Goal: Information Seeking & Learning: Learn about a topic

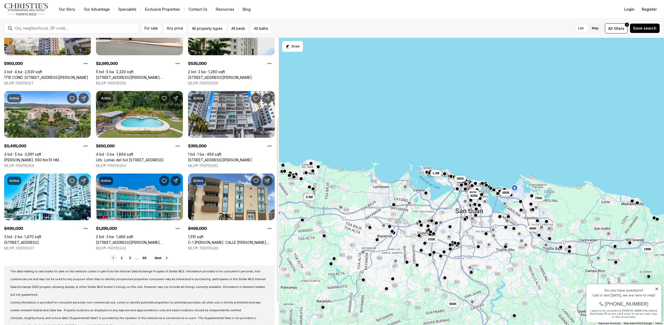
scroll to position [132, 0]
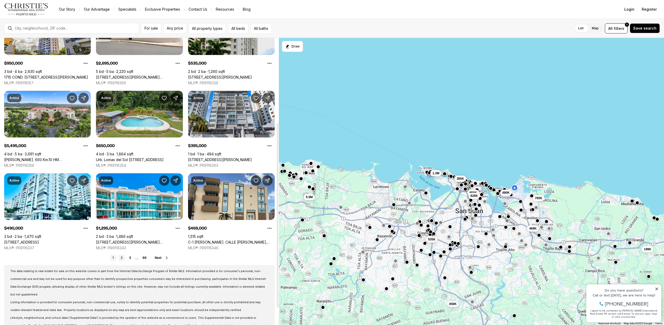
click at [121, 256] on link "2" at bounding box center [121, 258] width 6 height 6
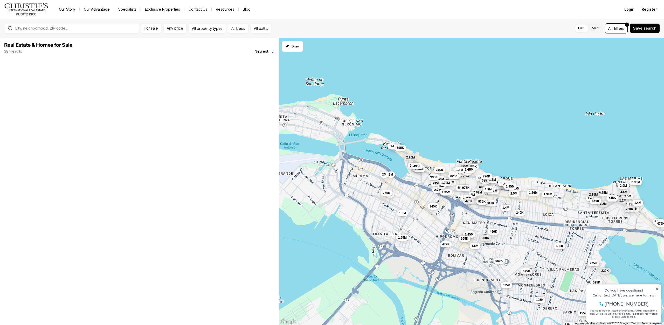
drag, startPoint x: 405, startPoint y: 136, endPoint x: 501, endPoint y: 139, distance: 96.5
click at [501, 139] on div "435K 825K 3M 318K 1.45M 850K 490K 945K 1.48M 685K 249K 450K 900K 525K 1.2M 475K…" at bounding box center [471, 181] width 385 height 287
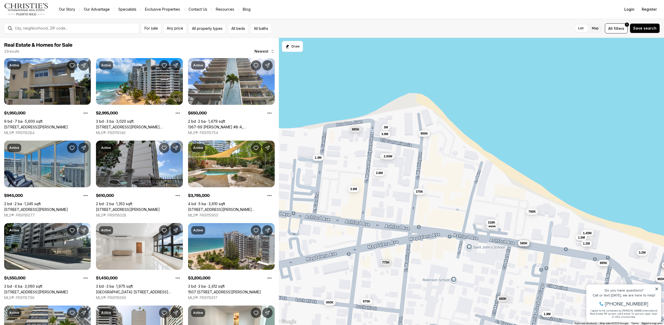
click at [423, 135] on span "950K" at bounding box center [424, 133] width 8 height 4
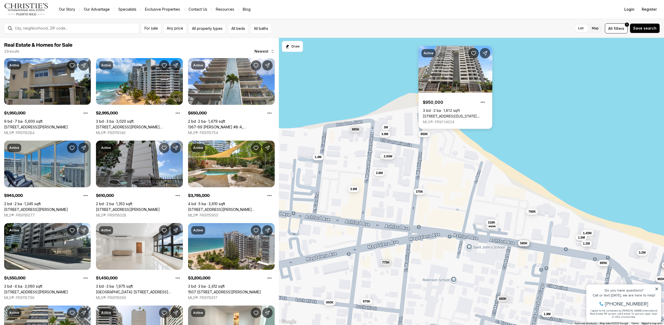
click at [319, 158] on span "1.4M" at bounding box center [318, 157] width 7 height 4
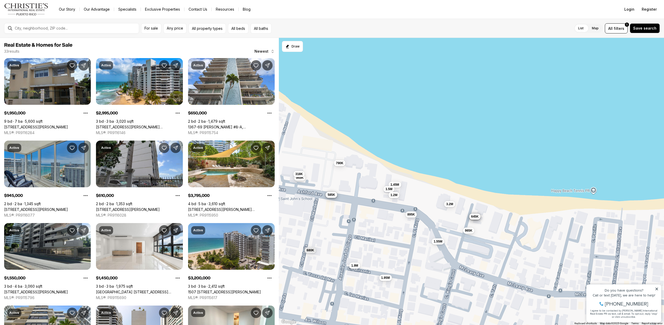
drag, startPoint x: 544, startPoint y: 150, endPoint x: 351, endPoint y: 106, distance: 198.9
click at [352, 102] on div "3M 945K 3M 3.8M 650K 1.45M 725K 575K 585K 680K 1.95M 610K 1.55M 965K 3.2M 1.5M …" at bounding box center [471, 181] width 385 height 287
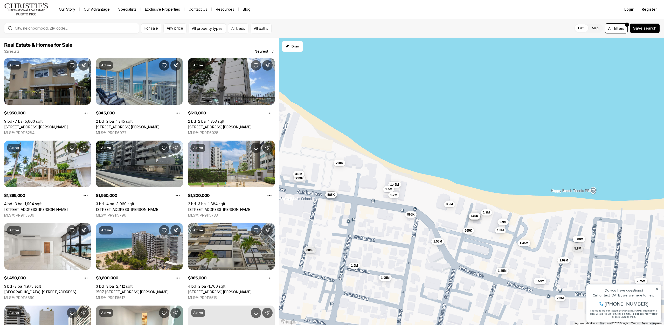
click at [476, 217] on span "645K" at bounding box center [475, 216] width 8 height 4
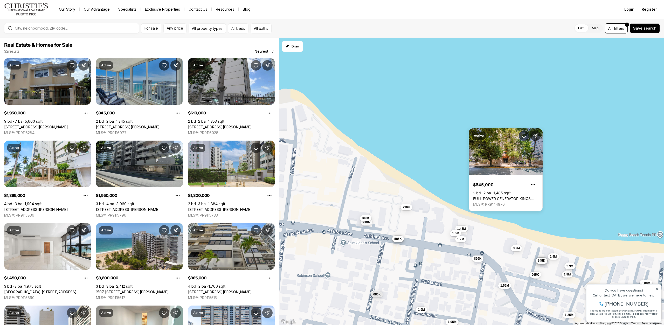
drag, startPoint x: 371, startPoint y: 114, endPoint x: 552, endPoint y: 181, distance: 193.5
click at [548, 185] on div "945K 1.45M 725K 575K 585K 680K 1.95M 610K 1.55M 965K 3.2M 1.5M 1.8M 625K 645K 1…" at bounding box center [471, 181] width 385 height 287
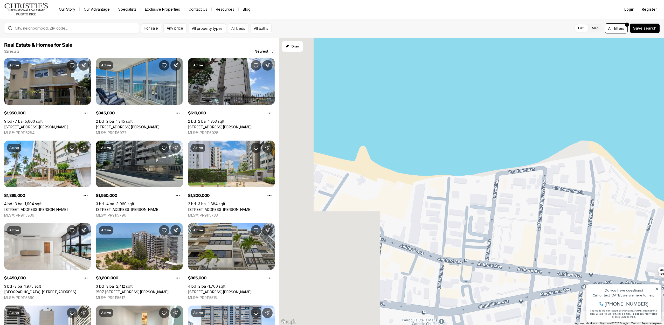
drag, startPoint x: 402, startPoint y: 112, endPoint x: 586, endPoint y: 130, distance: 185.5
click at [572, 130] on div "945K 1.45M 725K 575K 585K 1.5M 790K 1.2M 895K 318K" at bounding box center [471, 181] width 385 height 287
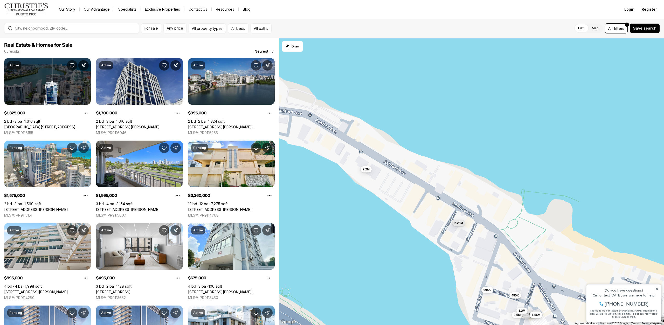
drag, startPoint x: 407, startPoint y: 144, endPoint x: 401, endPoint y: 257, distance: 113.4
click at [401, 257] on div "1.33M 1.7M 995K 1.58M 2M 2.26M 995K 495K 675K 6.26M 8.71M 1.3M 3.38M 3.15M 3.53…" at bounding box center [471, 181] width 385 height 287
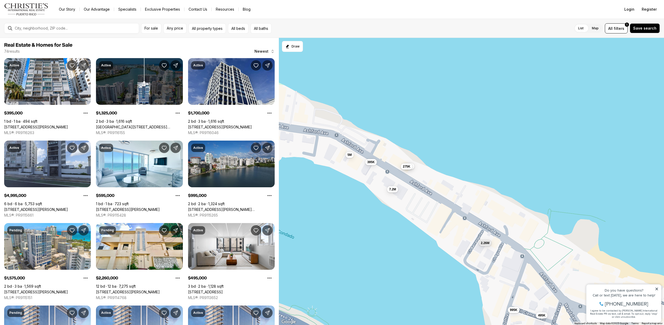
drag, startPoint x: 546, startPoint y: 128, endPoint x: 631, endPoint y: 173, distance: 96.4
click at [631, 173] on div "1.33M 1.7M 995K 1.58M 2.26M 495K 6.26M 8.71M 1.3M 3.15M 3.6M 7.2M 3.88M 1.2M 1.…" at bounding box center [471, 181] width 385 height 287
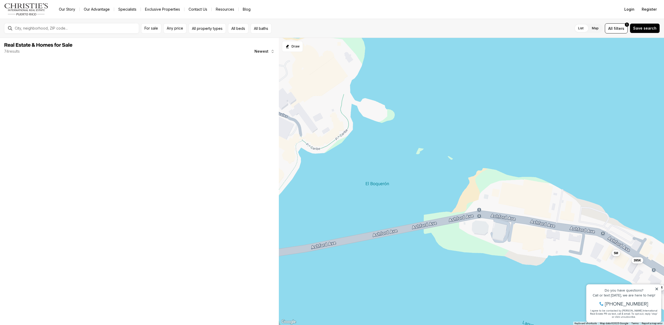
drag, startPoint x: 365, startPoint y: 100, endPoint x: 594, endPoint y: 178, distance: 242.2
click at [594, 178] on div "2.26M 7.2M 5M 395K 595K 275K" at bounding box center [471, 181] width 385 height 287
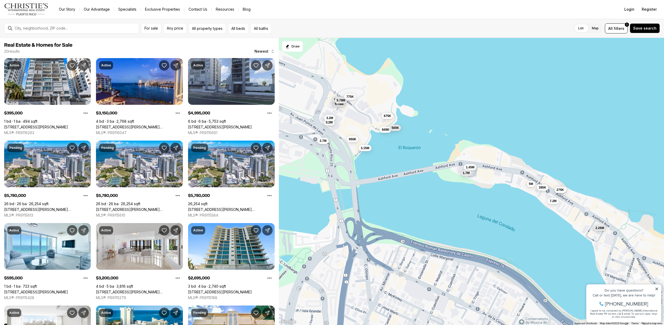
drag, startPoint x: 388, startPoint y: 305, endPoint x: 423, endPoint y: 208, distance: 103.2
click at [423, 208] on div "7.2M 5M 395K 1.45M 675K 1.7M 849K 500K 3.15M 5.78M 5.78M 5.78M 595K 3.2M 2.7M 9…" at bounding box center [471, 181] width 385 height 287
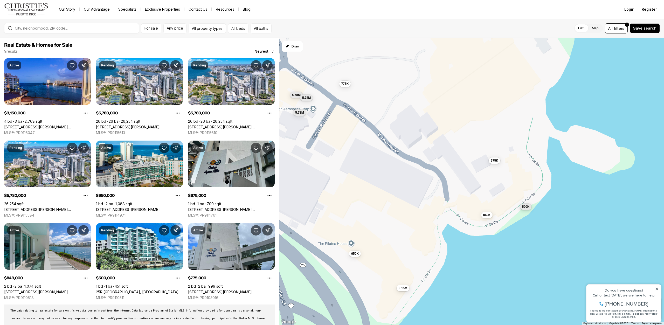
click at [528, 208] on span "500K" at bounding box center [526, 207] width 8 height 4
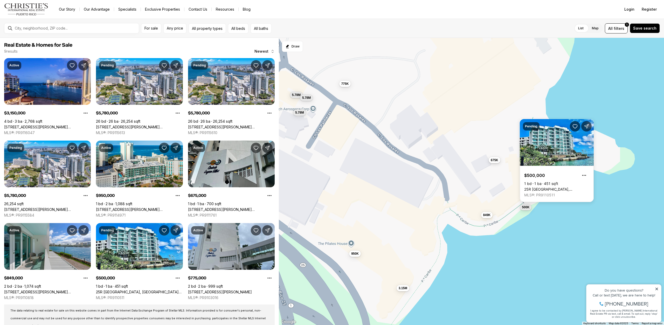
click at [493, 162] on button "675K" at bounding box center [494, 160] width 12 height 6
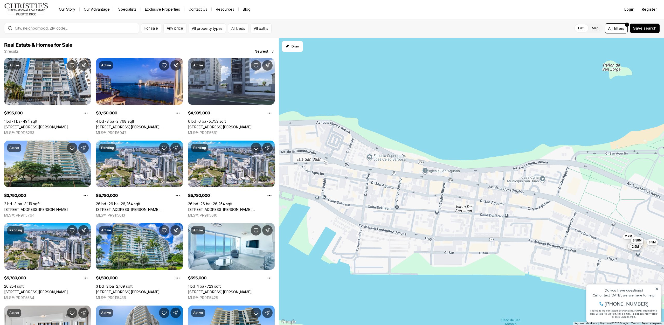
drag, startPoint x: 304, startPoint y: 82, endPoint x: 607, endPoint y: 103, distance: 303.3
click at [607, 103] on div "675K 849K 500K 3.15M 5.78M 5.78M 5.78M 950K 775K 395K 5M 2.75M 1.5M 595K 3.2M 3…" at bounding box center [471, 181] width 385 height 287
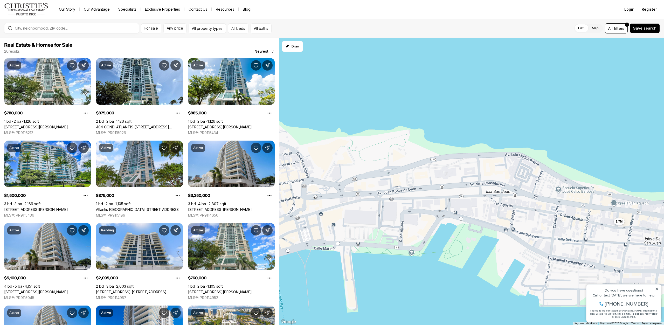
drag, startPoint x: 396, startPoint y: 135, endPoint x: 587, endPoint y: 167, distance: 193.3
click at [587, 167] on div "1.5M 3.35M 5.1M 2.1M 3.25M 3.95M 2.9M 2.7M 3.58M 3.5M 780K 875K 885K 875K 760K …" at bounding box center [471, 181] width 385 height 287
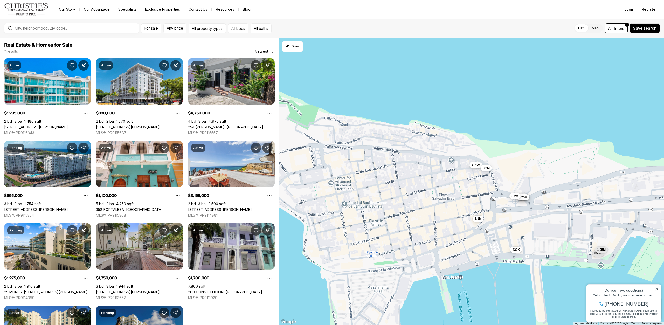
drag, startPoint x: 347, startPoint y: 130, endPoint x: 541, endPoint y: 144, distance: 193.9
click at [541, 144] on div "1.7M 1.3M 830K 4.75M 895K 1.1M 3.2M 1.28M 1.75M 3.2M 1.95M" at bounding box center [471, 181] width 385 height 287
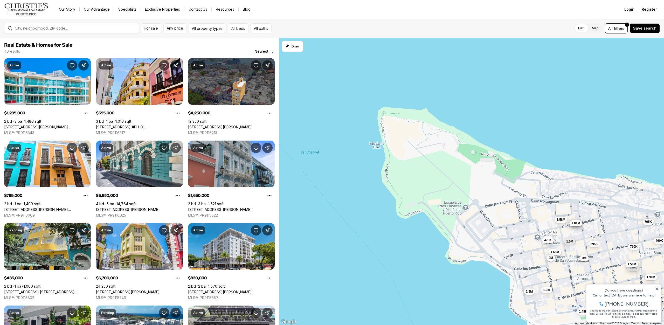
drag, startPoint x: 335, startPoint y: 98, endPoint x: 549, endPoint y: 154, distance: 220.9
click at [549, 154] on div "1.3M 830K 4.75M 895K 1.1M 3.2M 1.28M 1.75M 3.2M 1.95M 595K 4.25M 799K 5.95M 1.6…" at bounding box center [471, 181] width 385 height 287
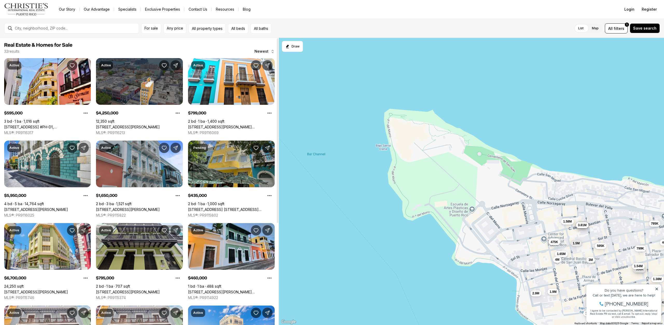
click at [228, 207] on link "[STREET_ADDRESS] [STREET_ADDRESS][PERSON_NAME][PERSON_NAME]" at bounding box center [231, 209] width 87 height 5
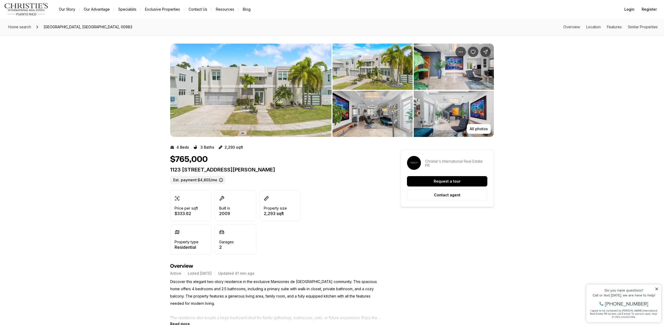
click at [243, 88] on img "View image gallery" at bounding box center [250, 90] width 161 height 93
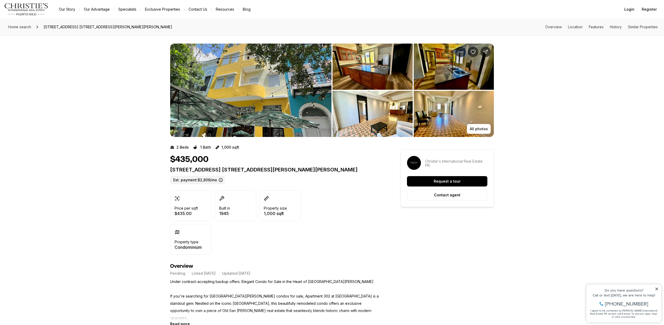
click at [263, 85] on img "View image gallery" at bounding box center [250, 90] width 161 height 93
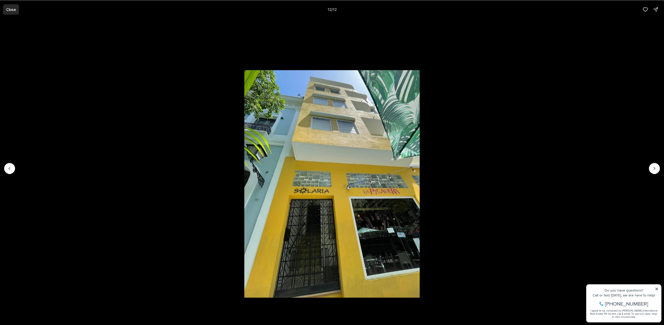
click at [14, 7] on p "Close" at bounding box center [11, 9] width 10 height 4
